Goal: Check status: Check status

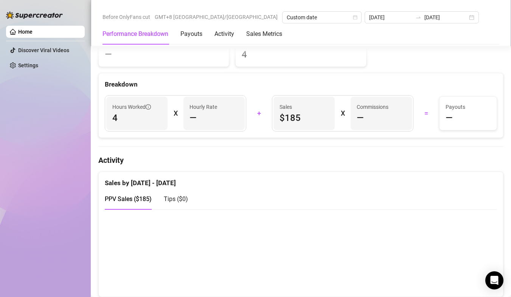
scroll to position [265, 0]
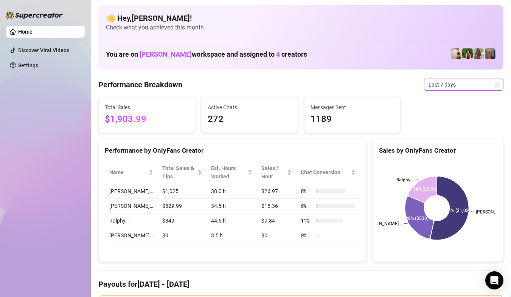
click at [490, 88] on span "Last 7 days" at bounding box center [463, 84] width 70 height 11
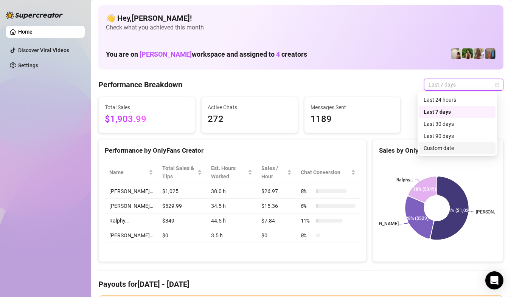
click at [452, 148] on div "Custom date" at bounding box center [456, 148] width 67 height 8
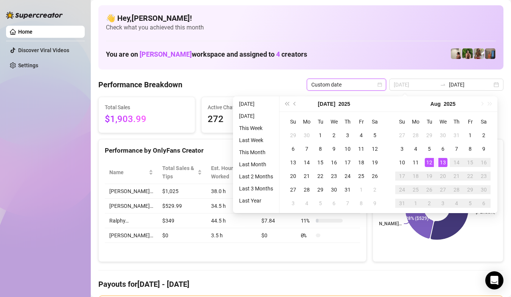
type input "[DATE]"
click at [442, 162] on div "13" at bounding box center [442, 162] width 9 height 9
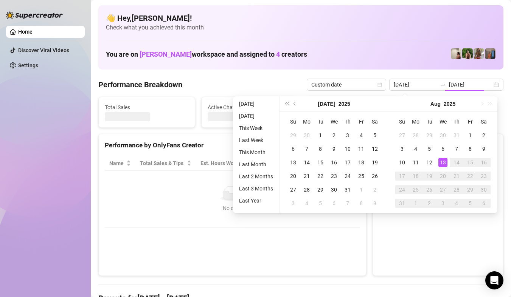
type input "[DATE]"
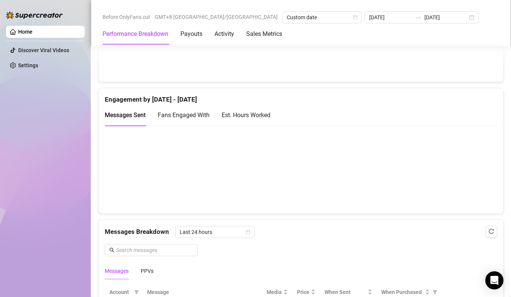
scroll to position [605, 0]
